Goal: Find contact information: Find contact information

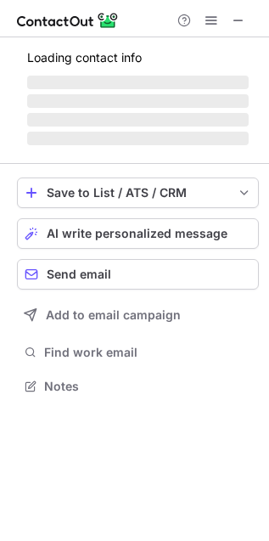
scroll to position [369, 269]
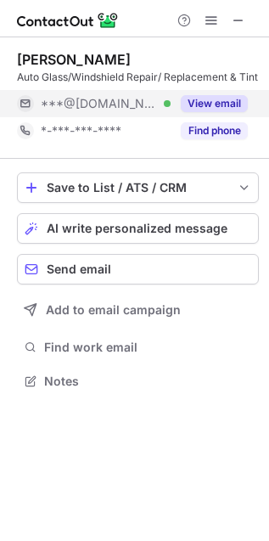
click at [234, 102] on button "View email" at bounding box center [214, 103] width 67 height 17
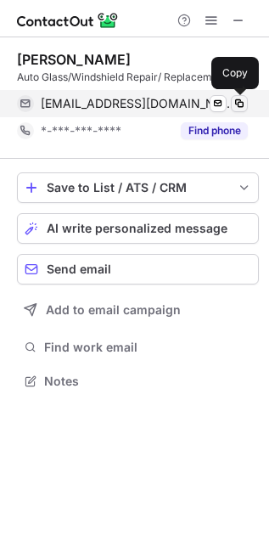
click at [240, 110] on span at bounding box center [240, 104] width 14 height 14
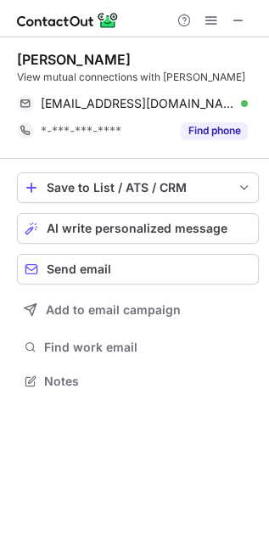
scroll to position [369, 269]
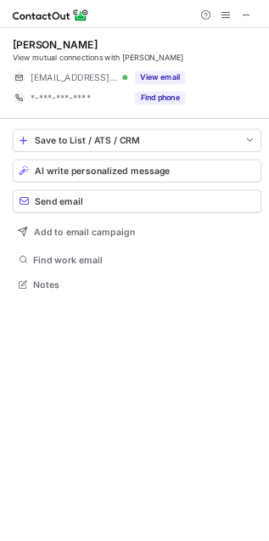
scroll to position [369, 269]
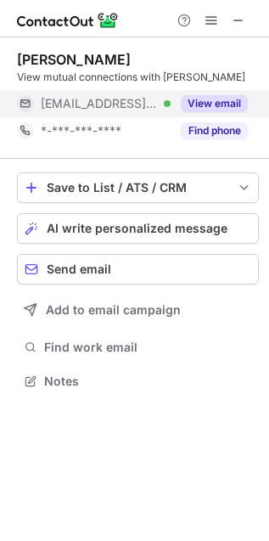
click at [220, 109] on button "View email" at bounding box center [214, 103] width 67 height 17
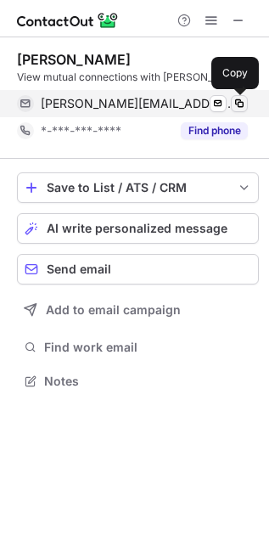
click at [239, 110] on span at bounding box center [240, 104] width 14 height 14
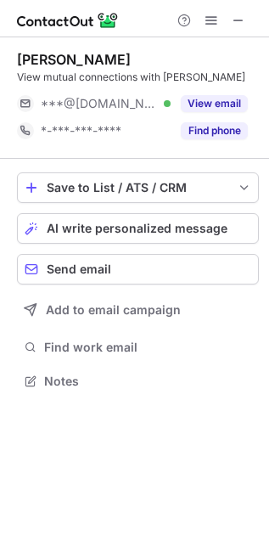
scroll to position [369, 269]
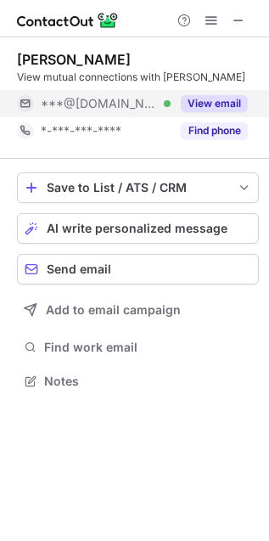
click at [234, 106] on button "View email" at bounding box center [214, 103] width 67 height 17
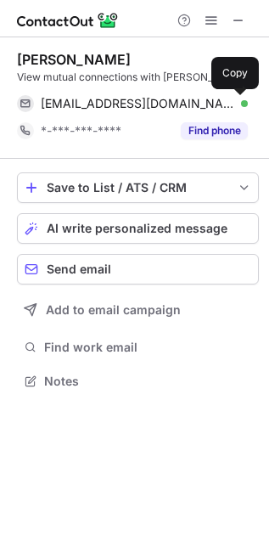
click at [237, 100] on span at bounding box center [240, 104] width 14 height 14
